Goal: Navigation & Orientation: Go to known website

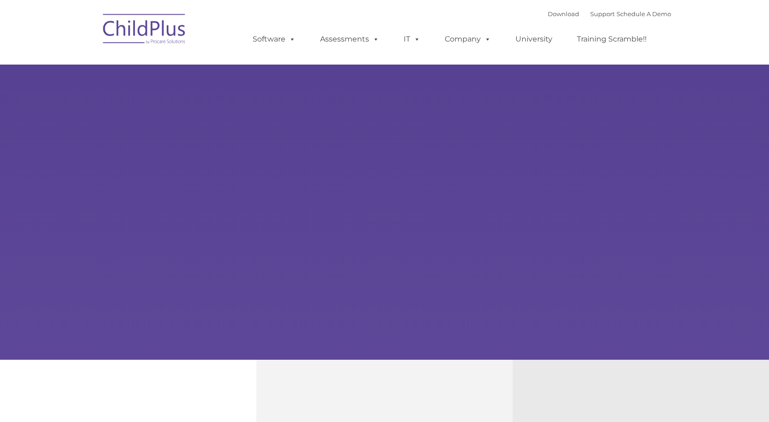
type input ""
select select "MEDIUM"
